Goal: Task Accomplishment & Management: Complete application form

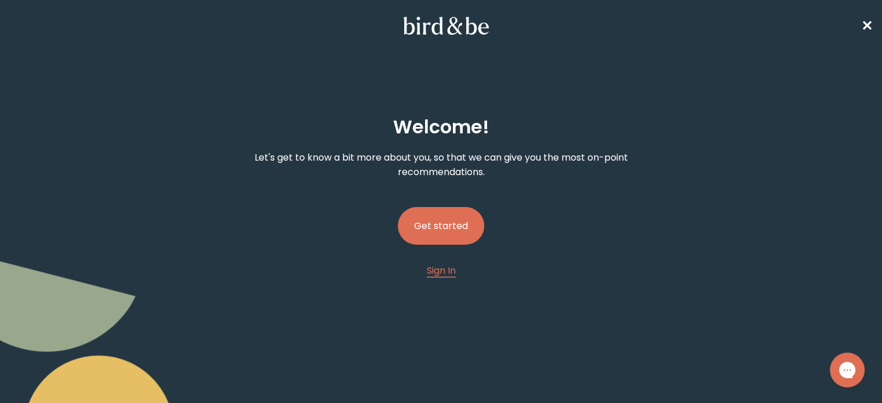
click at [438, 221] on button "Get started" at bounding box center [441, 226] width 86 height 38
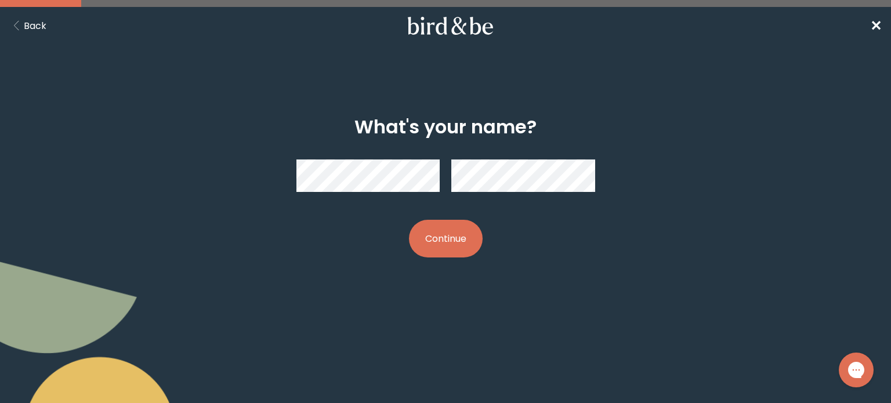
drag, startPoint x: 436, startPoint y: 242, endPoint x: 341, endPoint y: 234, distance: 95.4
click at [271, 252] on div "What's your name? Continue" at bounding box center [445, 187] width 427 height 179
click at [253, 230] on div "What's your name? Continue" at bounding box center [445, 187] width 427 height 179
click at [468, 239] on button "Continue" at bounding box center [446, 239] width 74 height 38
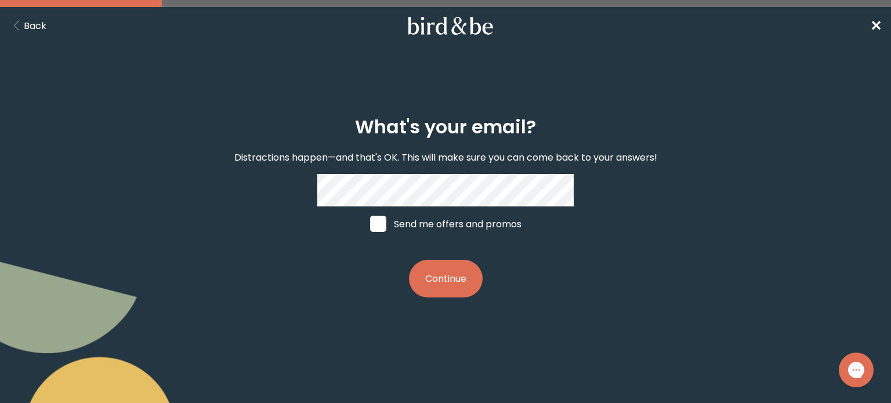
click at [406, 241] on label "Send me offers and promos" at bounding box center [445, 223] width 173 height 35
click at [370, 224] on input "Send me offers and promos" at bounding box center [369, 224] width 1 height 1
click at [368, 231] on label "Send me offers and promos" at bounding box center [445, 223] width 173 height 35
click at [369, 224] on input "Send me offers and promos" at bounding box center [369, 224] width 1 height 1
click at [370, 232] on span at bounding box center [378, 224] width 16 height 16
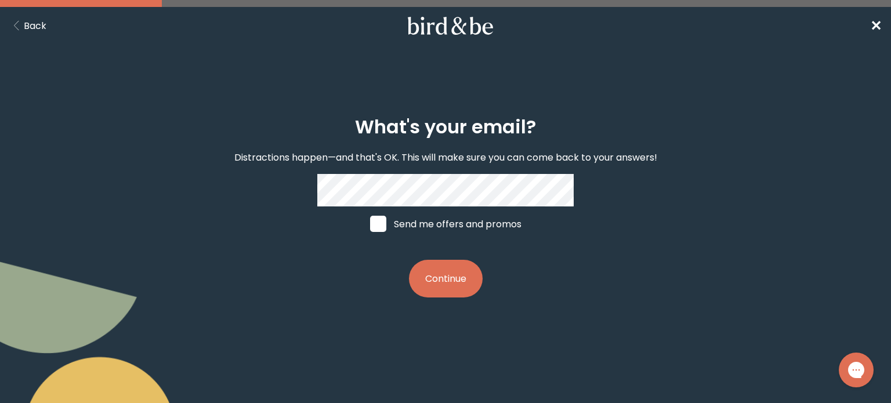
click at [370, 224] on input "Send me offers and promos" at bounding box center [369, 224] width 1 height 1
checkbox input "true"
click at [457, 292] on button "Continue" at bounding box center [446, 279] width 74 height 38
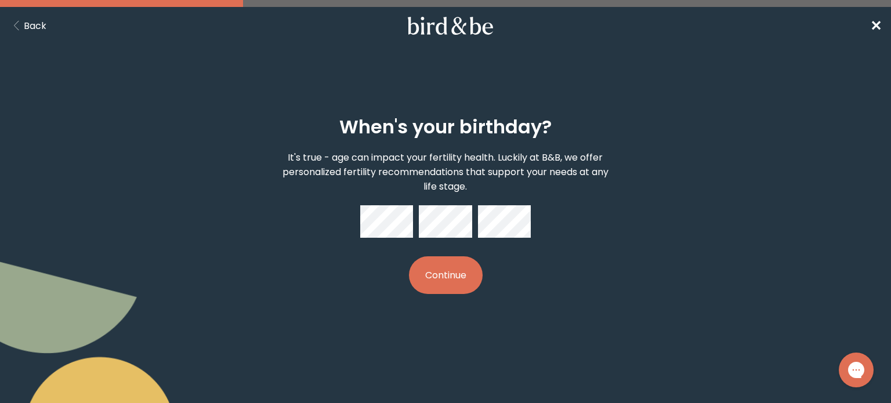
click at [445, 282] on button "Continue" at bounding box center [446, 275] width 74 height 38
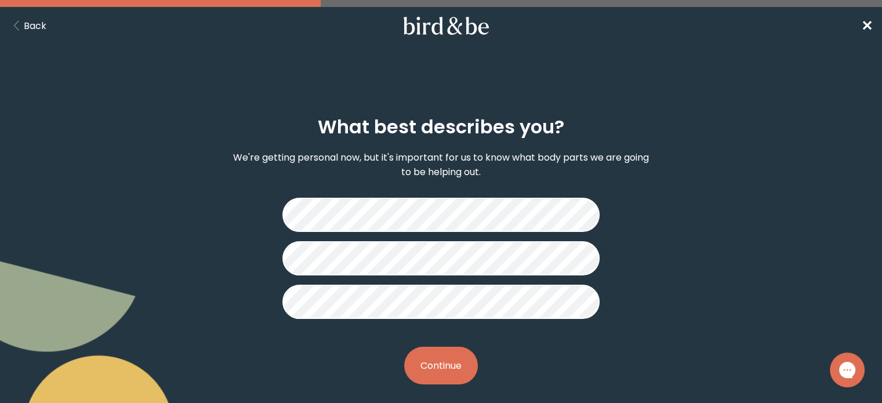
click at [444, 364] on button "Continue" at bounding box center [441, 366] width 74 height 38
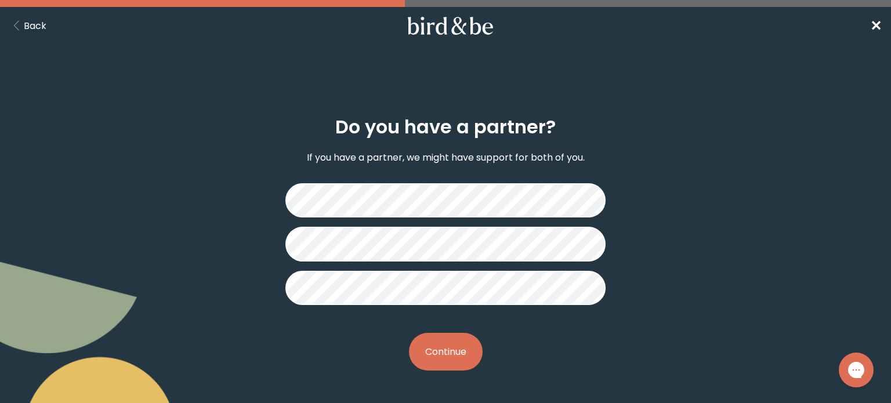
click at [441, 359] on button "Continue" at bounding box center [446, 352] width 74 height 38
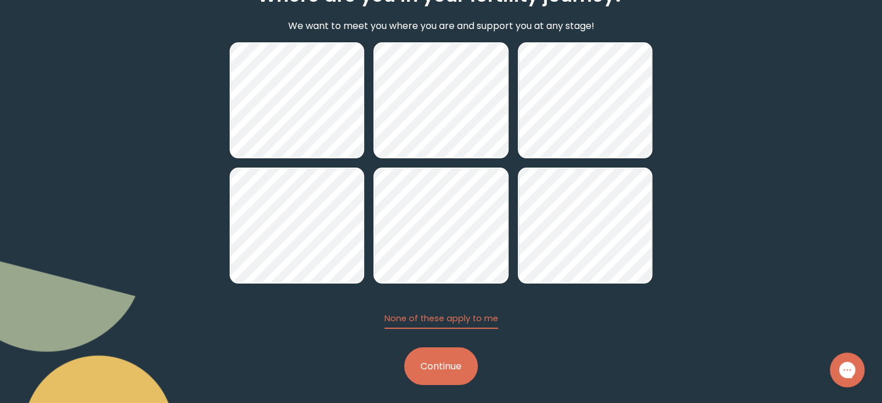
scroll to position [140, 0]
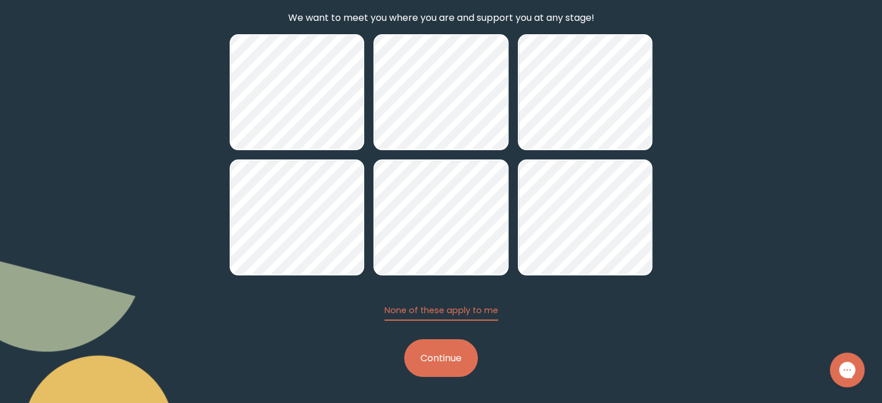
click at [446, 365] on button "Continue" at bounding box center [441, 358] width 74 height 38
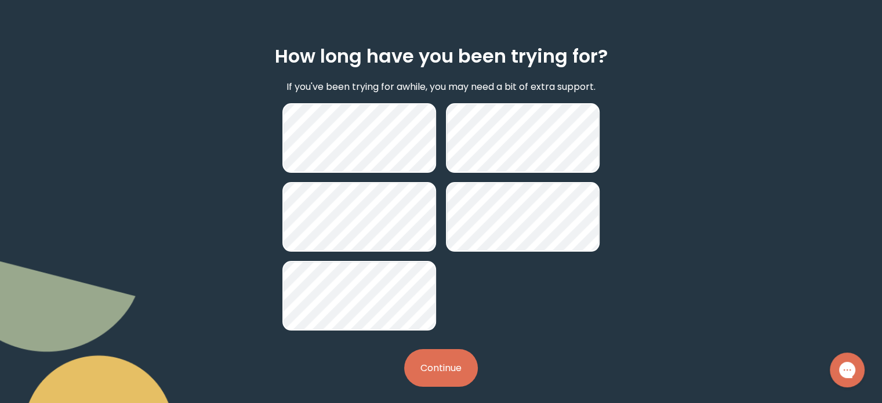
scroll to position [81, 0]
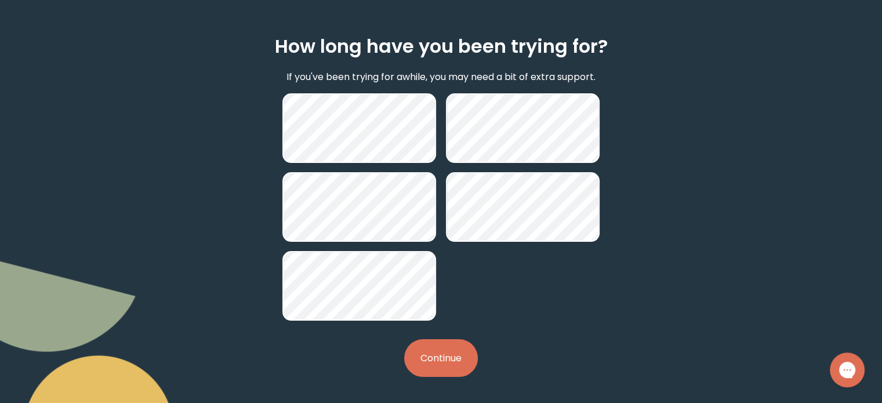
click at [446, 359] on button "Continue" at bounding box center [441, 358] width 74 height 38
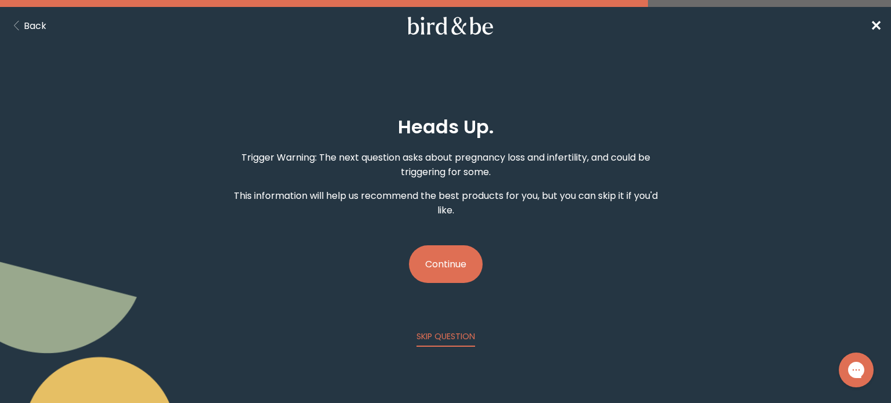
click at [450, 255] on button "Continue" at bounding box center [446, 264] width 74 height 38
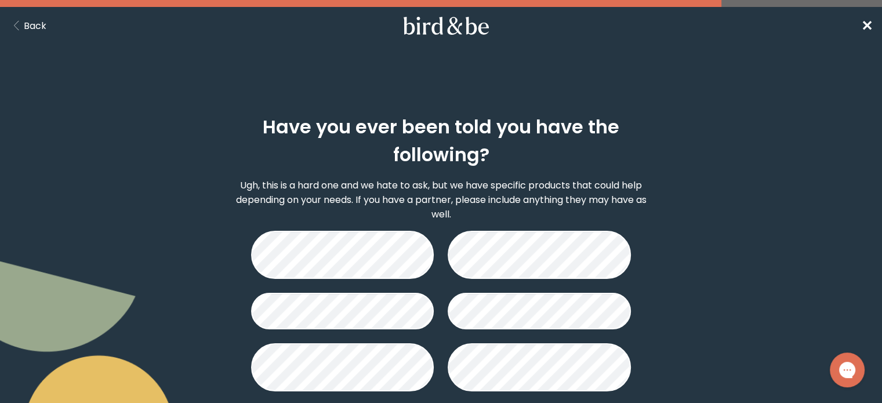
scroll to position [171, 0]
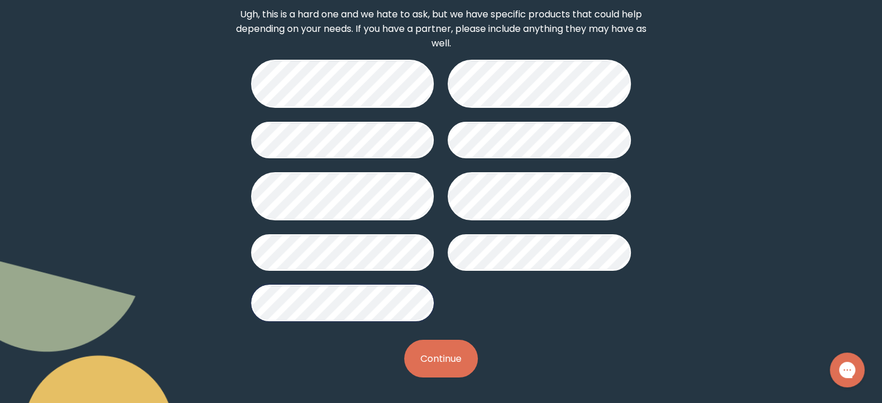
click at [442, 370] on button "Continue" at bounding box center [441, 359] width 74 height 38
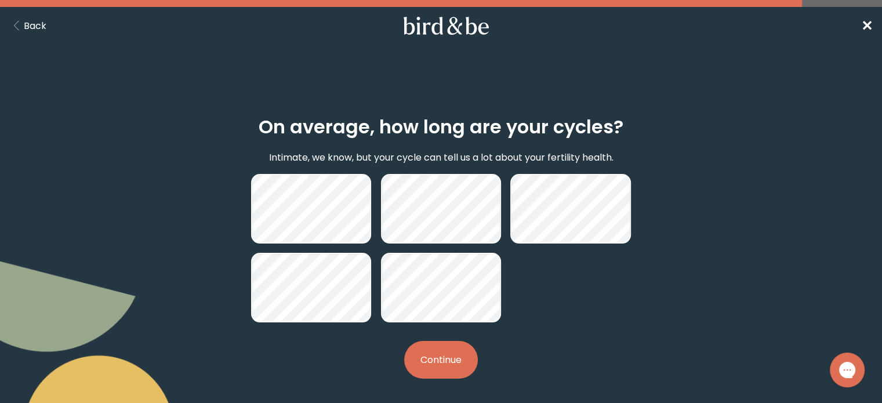
click at [452, 359] on button "Continue" at bounding box center [441, 360] width 74 height 38
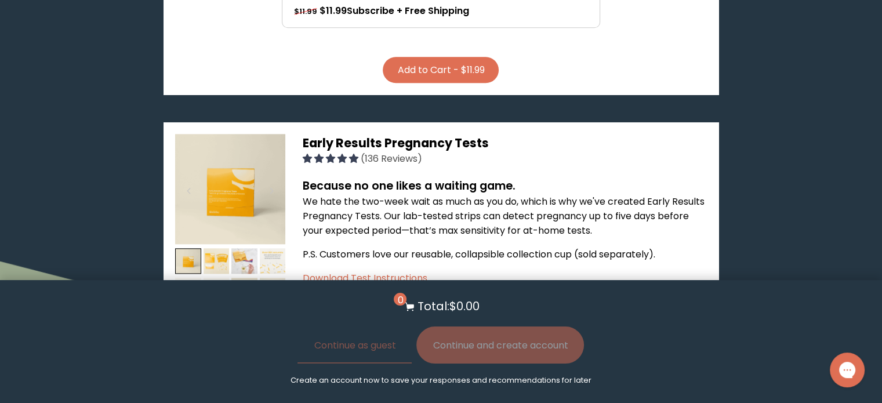
scroll to position [1160, 0]
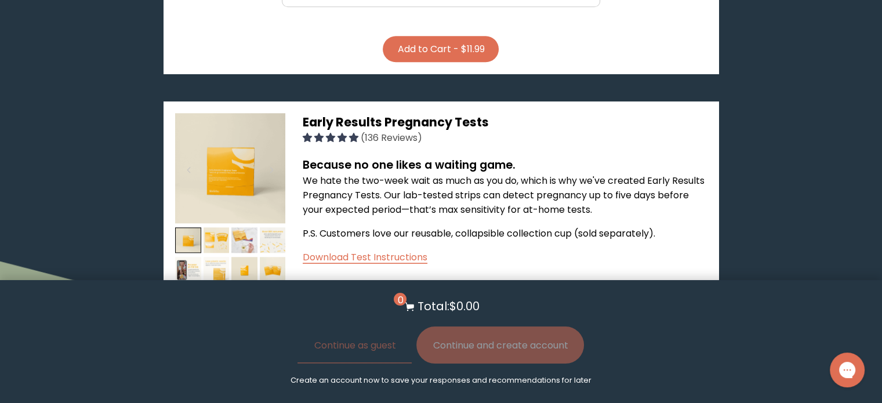
click at [221, 257] on img at bounding box center [217, 270] width 26 height 26
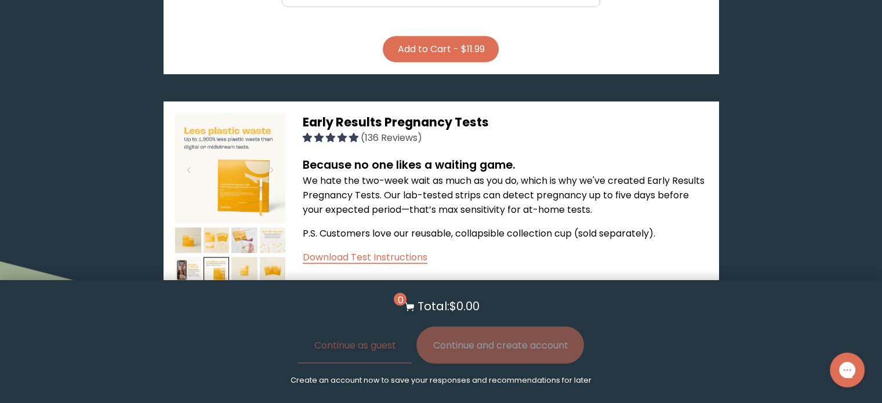
click at [242, 257] on img at bounding box center [244, 270] width 26 height 26
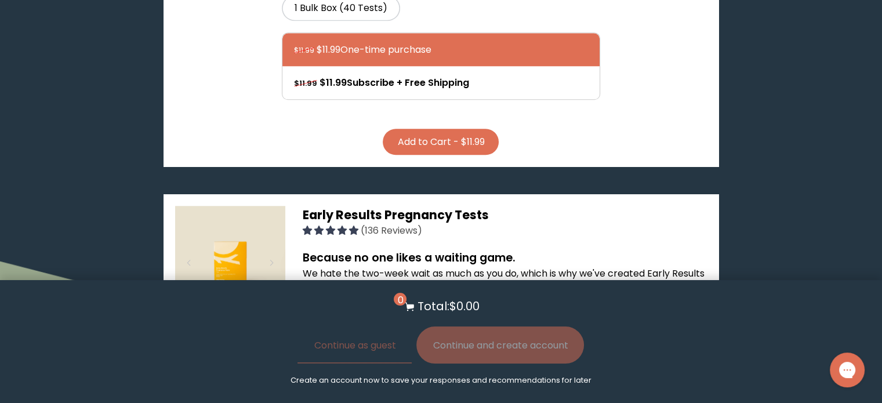
scroll to position [928, 0]
